Goal: Task Accomplishment & Management: Use online tool/utility

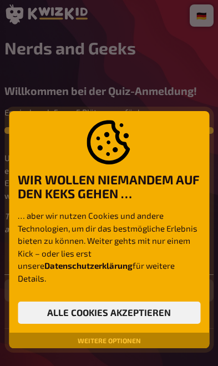
click at [154, 312] on button "Alle Cookies akzeptieren" at bounding box center [109, 312] width 183 height 22
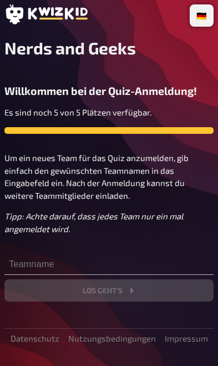
scroll to position [31, 0]
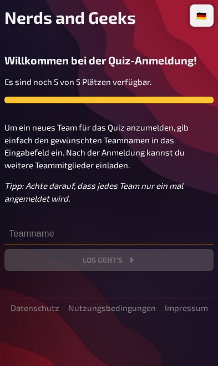
click at [61, 226] on input "text" at bounding box center [108, 233] width 209 height 22
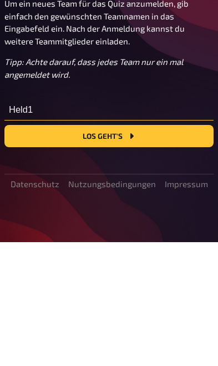
type input "Held1"
click at [158, 249] on button "Los geht's" at bounding box center [108, 260] width 209 height 22
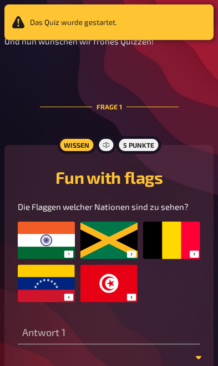
scroll to position [330, 0]
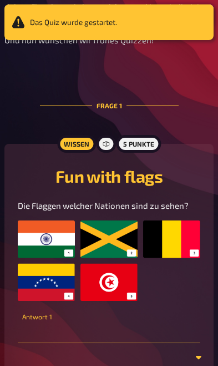
click at [70, 331] on input "text" at bounding box center [109, 332] width 183 height 22
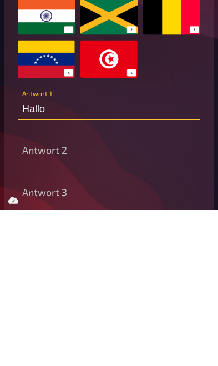
type input "Hallo"
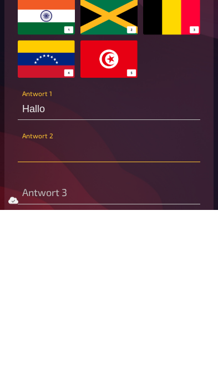
click at [79, 296] on input "text" at bounding box center [109, 307] width 183 height 22
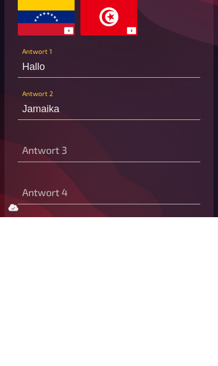
type input "Jamaika"
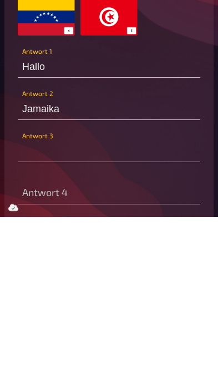
click at [97, 289] on input "text" at bounding box center [109, 300] width 183 height 22
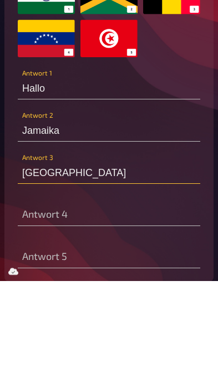
type input "[GEOGRAPHIC_DATA]"
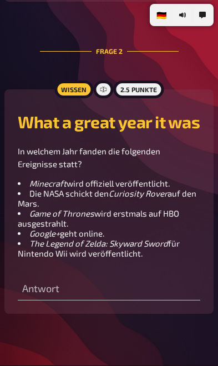
scroll to position [853, 0]
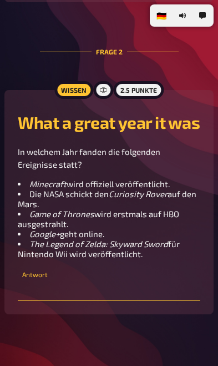
click at [88, 301] on input "text" at bounding box center [109, 290] width 183 height 22
click at [83, 297] on div "214 Antwort" at bounding box center [109, 284] width 183 height 33
click at [101, 301] on input "214" at bounding box center [109, 290] width 183 height 22
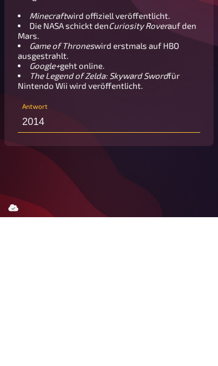
type input "2014"
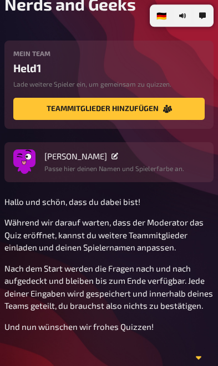
scroll to position [0, 0]
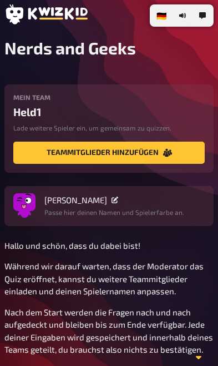
click at [143, 155] on button "Teammitglieder hinzufügen" at bounding box center [109, 153] width 192 height 22
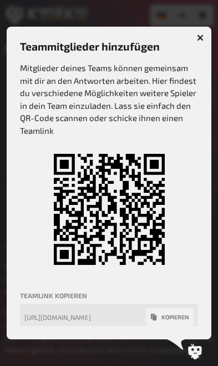
click at [207, 43] on button "button" at bounding box center [201, 38] width 18 height 18
